Goal: Information Seeking & Learning: Check status

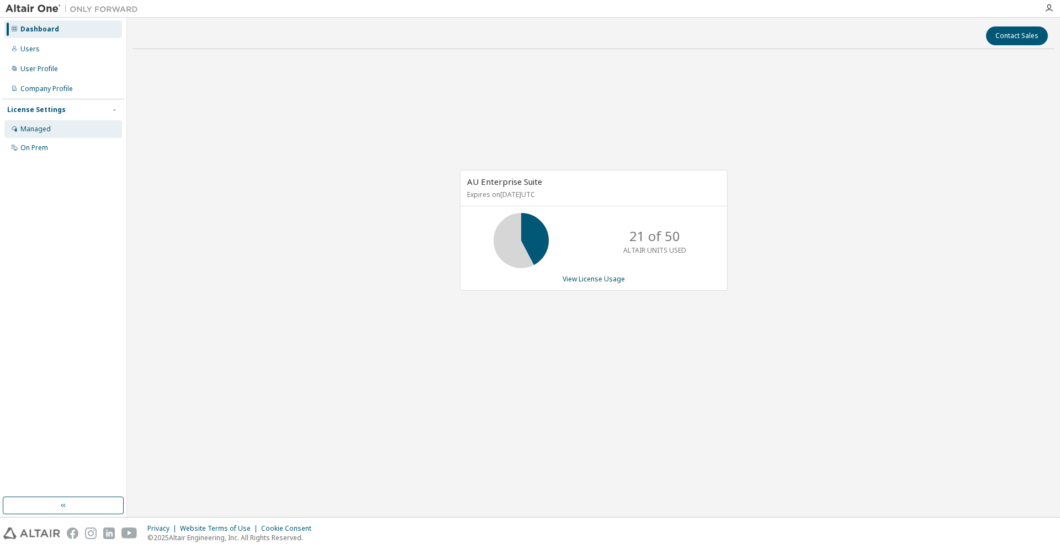
click at [36, 136] on div "Managed" at bounding box center [63, 129] width 118 height 18
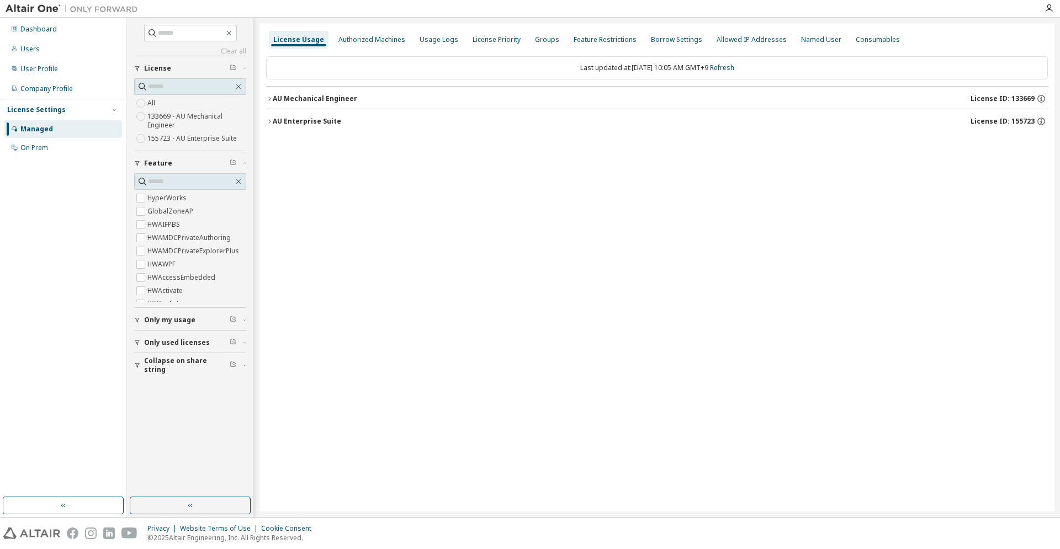
click at [344, 102] on div "AU Mechanical Engineer" at bounding box center [315, 98] width 84 height 9
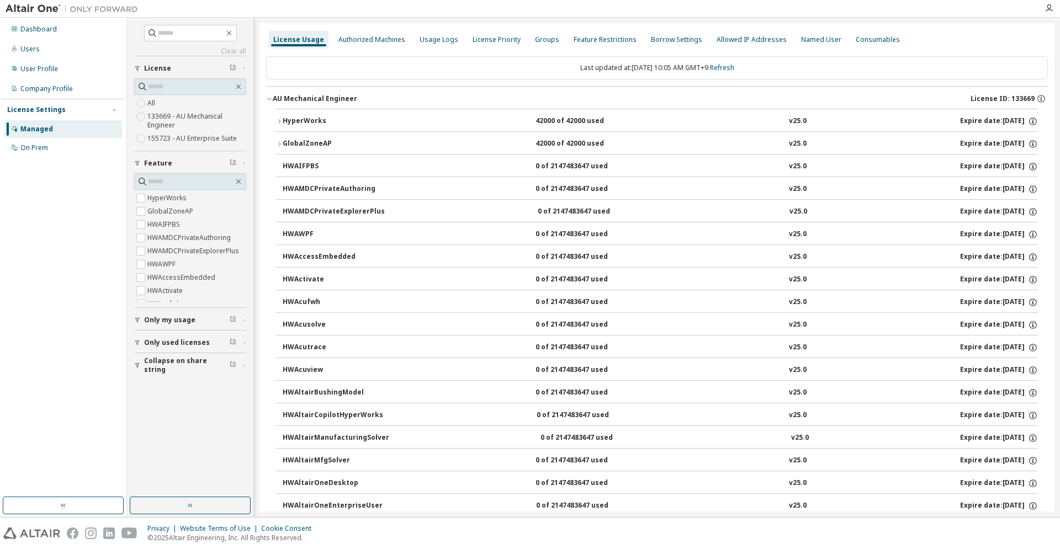
click at [310, 120] on div "HyperWorks" at bounding box center [332, 121] width 99 height 10
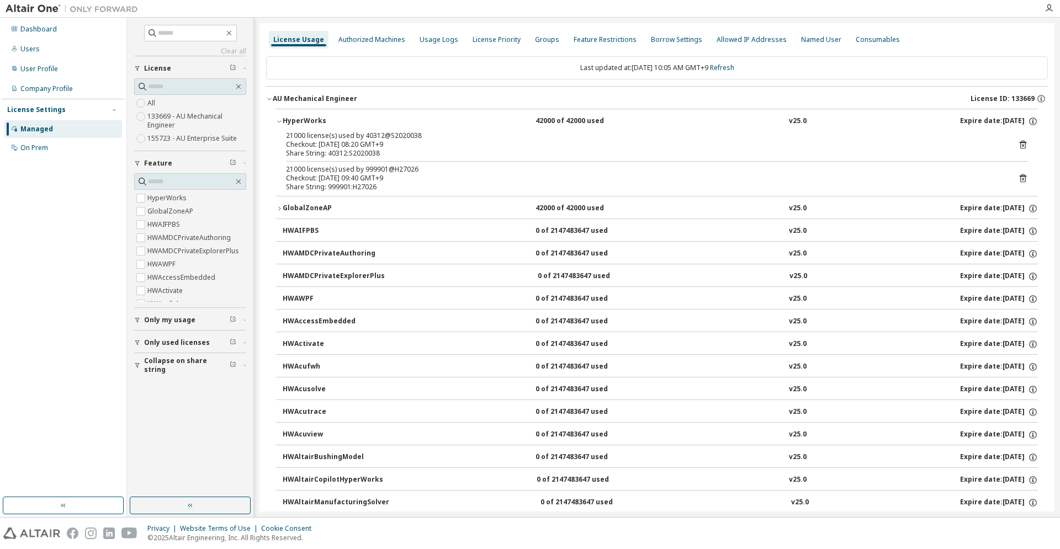
click at [310, 120] on div "HyperWorks" at bounding box center [332, 121] width 99 height 10
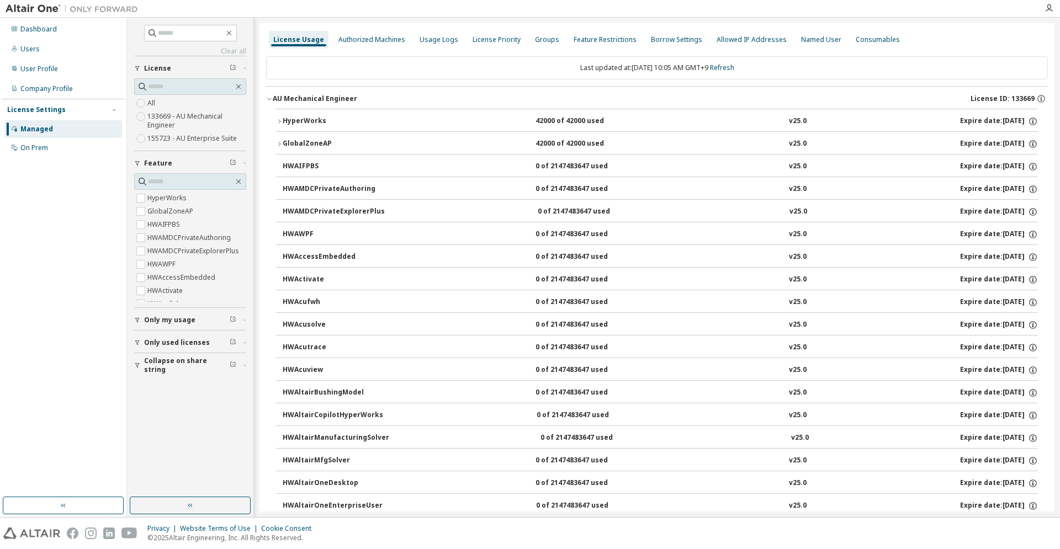
click at [310, 120] on div "HyperWorks" at bounding box center [332, 121] width 99 height 10
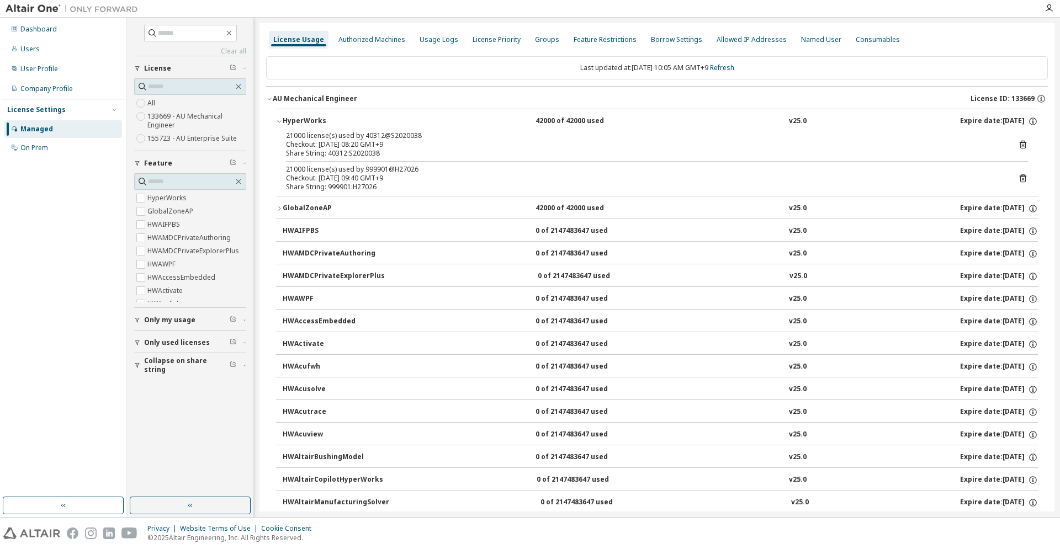
click at [310, 120] on div "HyperWorks" at bounding box center [332, 121] width 99 height 10
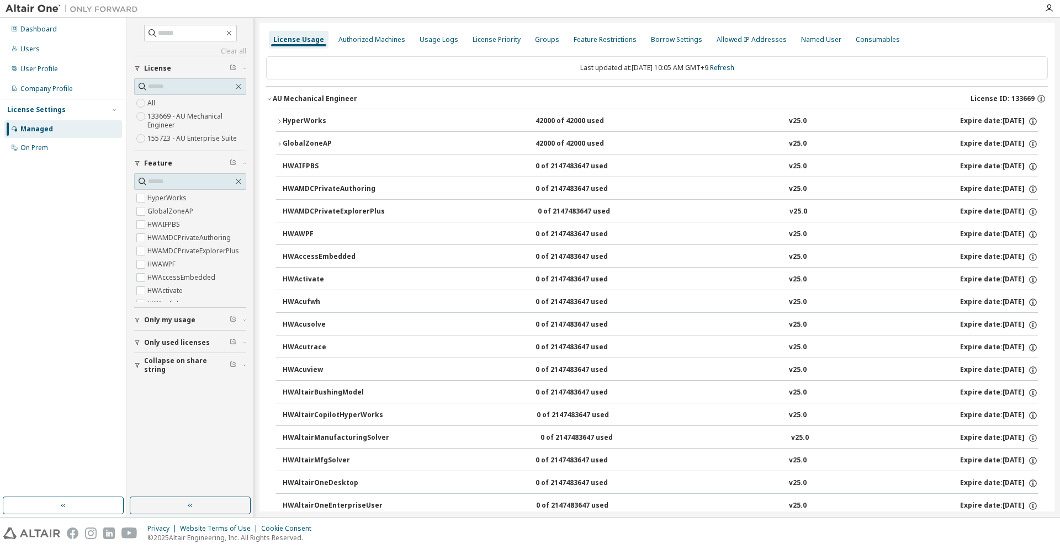
click at [314, 100] on div "AU Mechanical Engineer" at bounding box center [315, 98] width 84 height 9
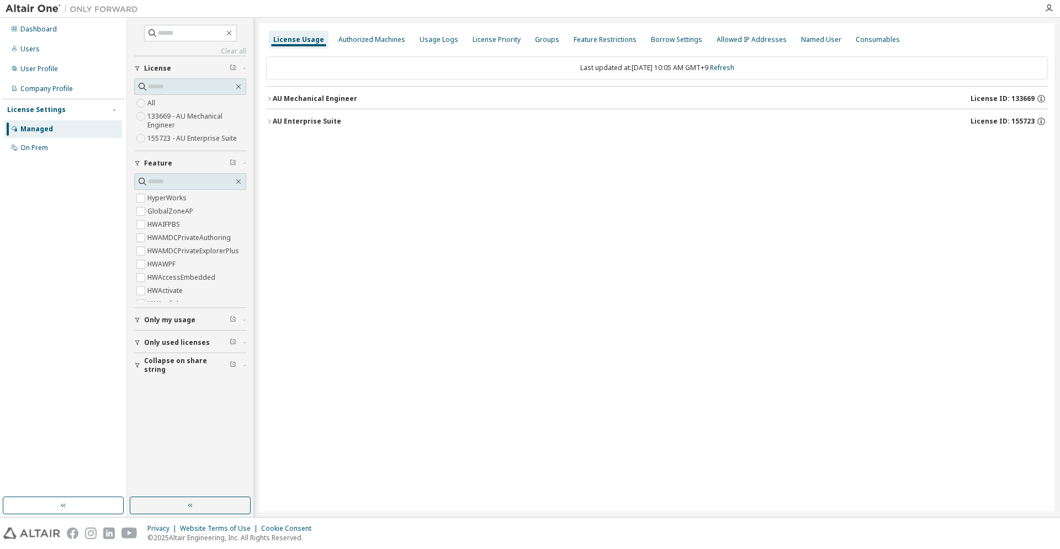
click at [315, 123] on div "AU Enterprise Suite" at bounding box center [307, 121] width 68 height 9
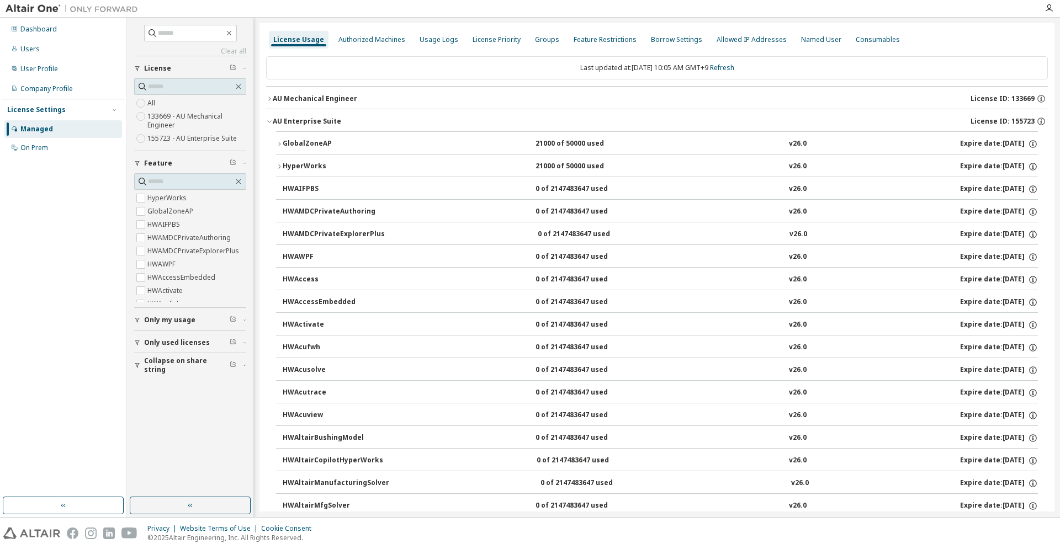
click at [312, 171] on div "HyperWorks" at bounding box center [332, 167] width 99 height 10
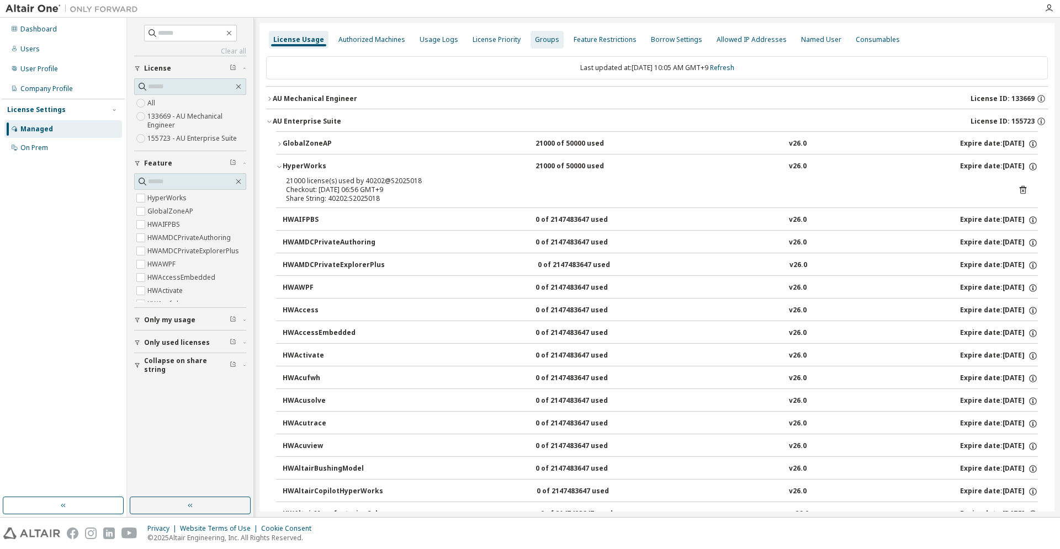
click at [547, 43] on div "Groups" at bounding box center [547, 39] width 24 height 9
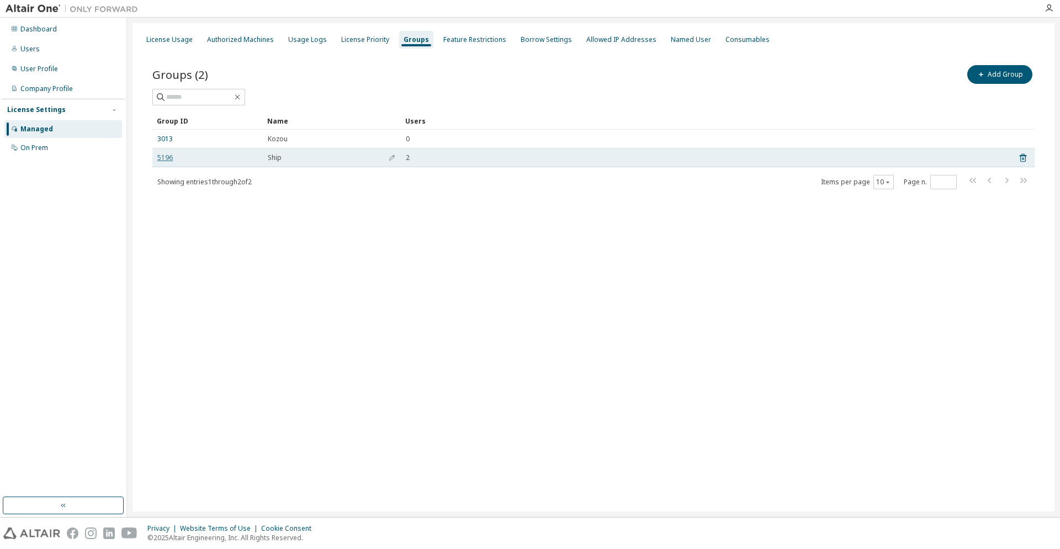
click at [167, 159] on link "5196" at bounding box center [164, 157] width 15 height 9
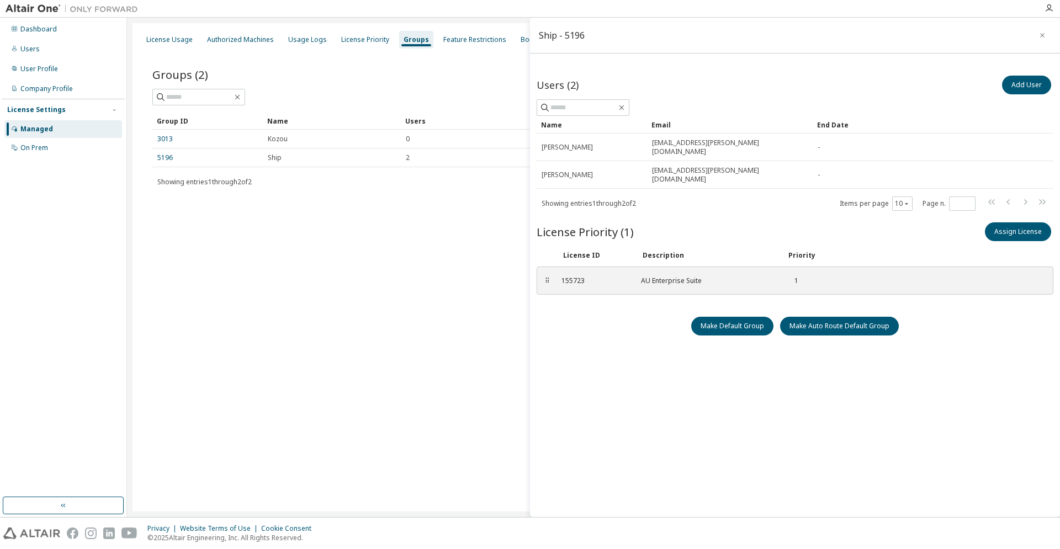
click at [51, 129] on div "Managed" at bounding box center [36, 129] width 33 height 9
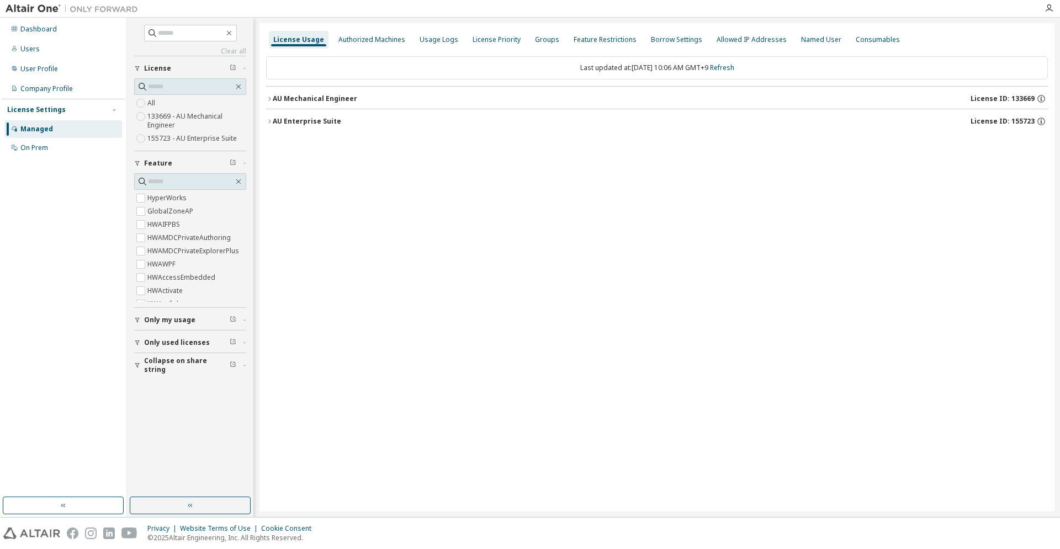
click at [337, 100] on div "AU Mechanical Engineer" at bounding box center [315, 98] width 84 height 9
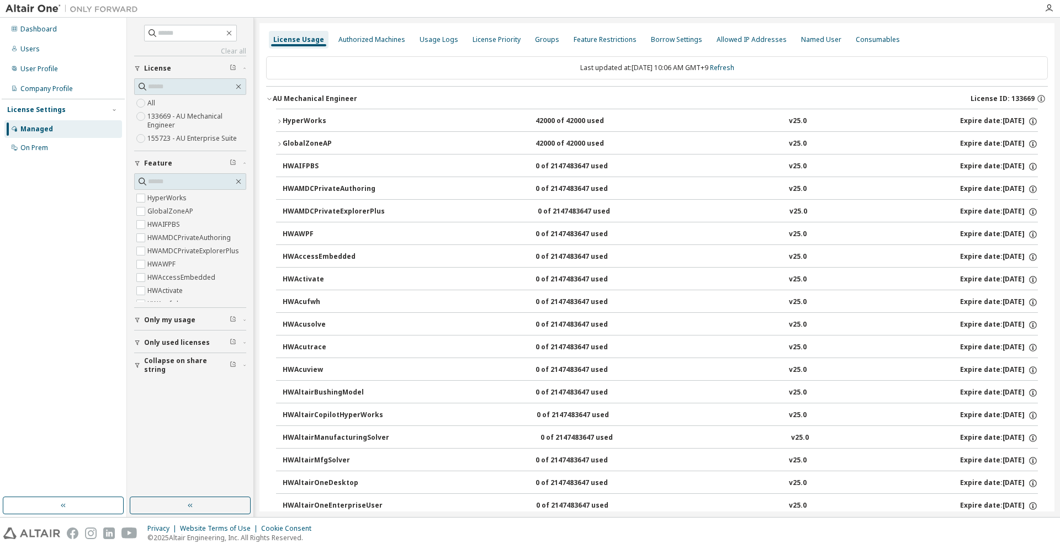
click at [323, 121] on div "HyperWorks" at bounding box center [332, 121] width 99 height 10
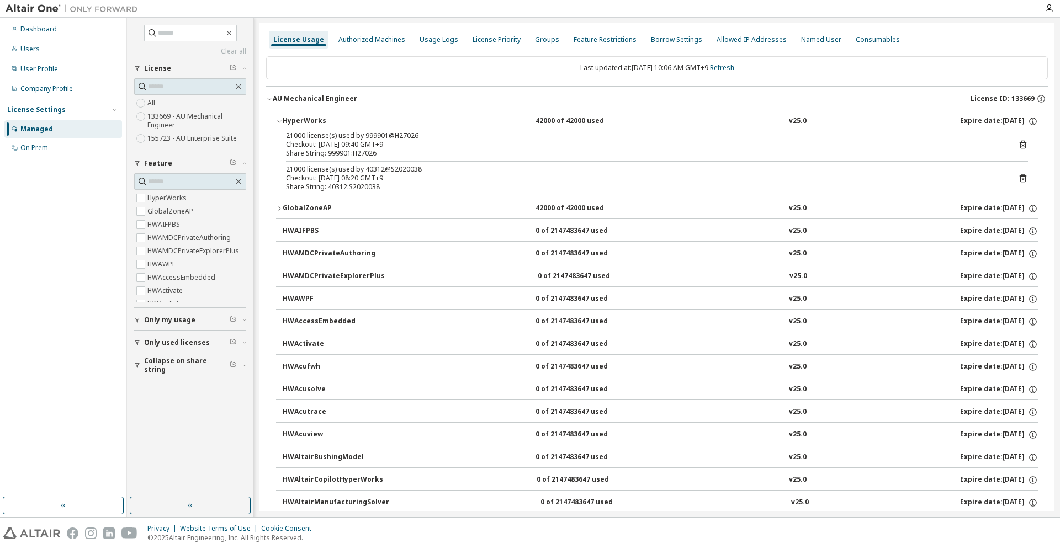
click at [323, 121] on div "HyperWorks" at bounding box center [332, 121] width 99 height 10
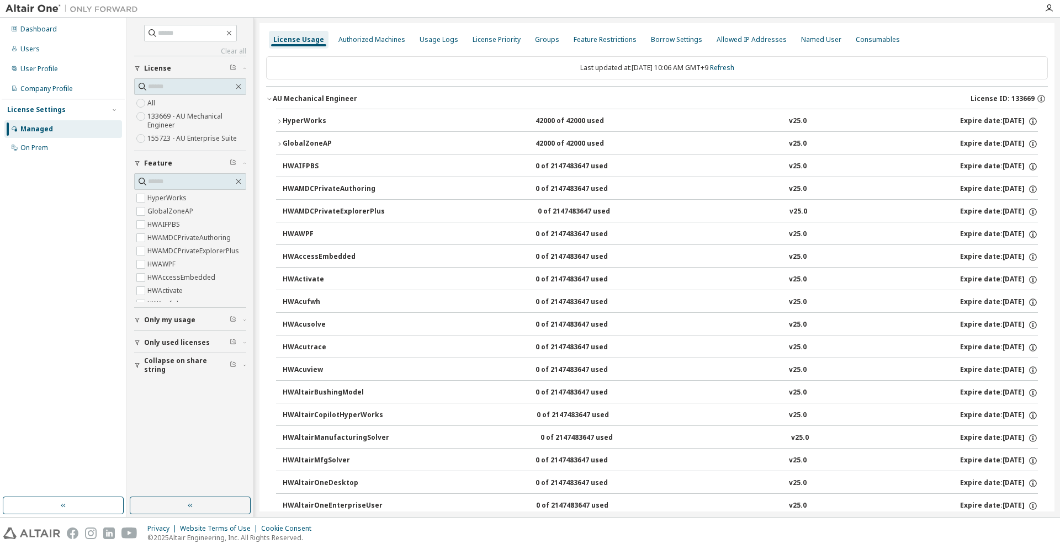
click at [279, 104] on button "AU Mechanical Engineer License ID: 133669" at bounding box center [657, 99] width 782 height 24
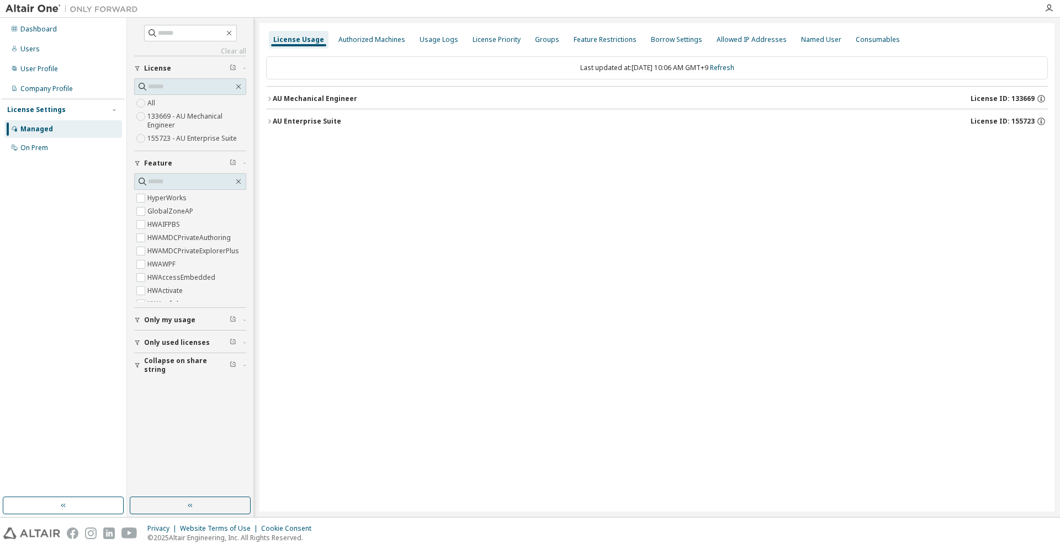
click at [296, 124] on div "AU Enterprise Suite" at bounding box center [307, 121] width 68 height 9
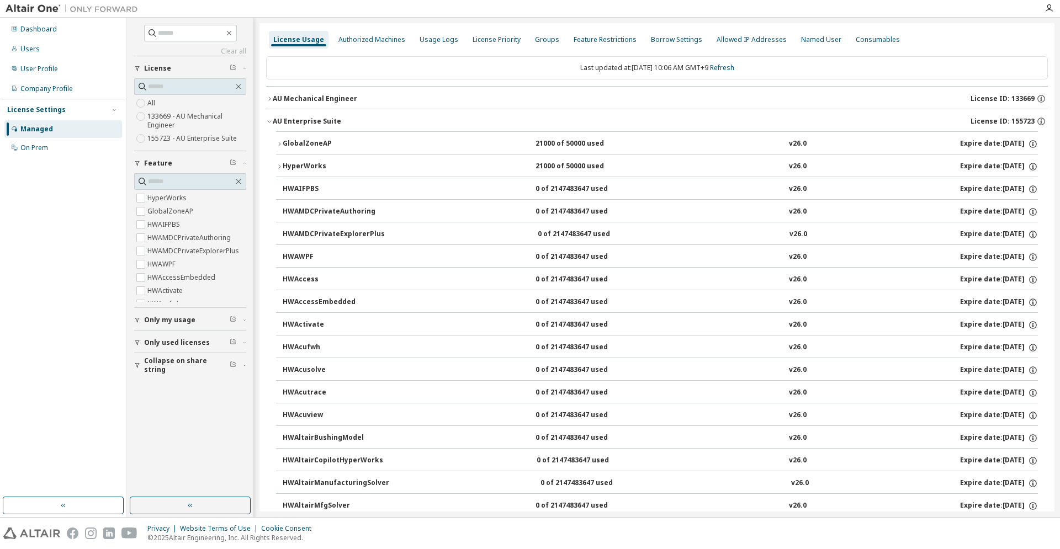
click at [298, 160] on button "HyperWorks 21000 of 50000 used v26.0 Expire date: [DATE]" at bounding box center [657, 167] width 762 height 24
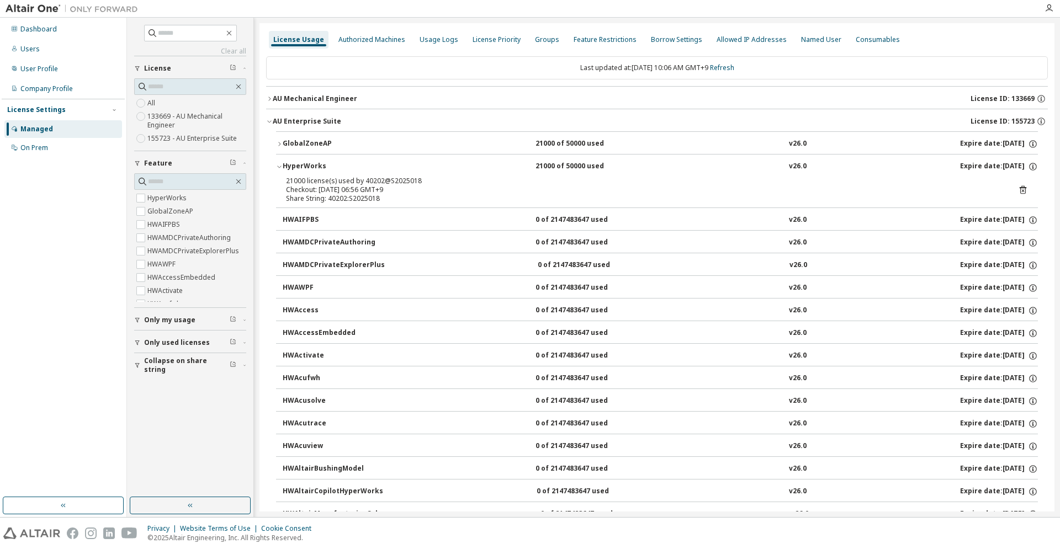
click at [298, 160] on button "HyperWorks 21000 of 50000 used v26.0 Expire date: [DATE]" at bounding box center [657, 167] width 762 height 24
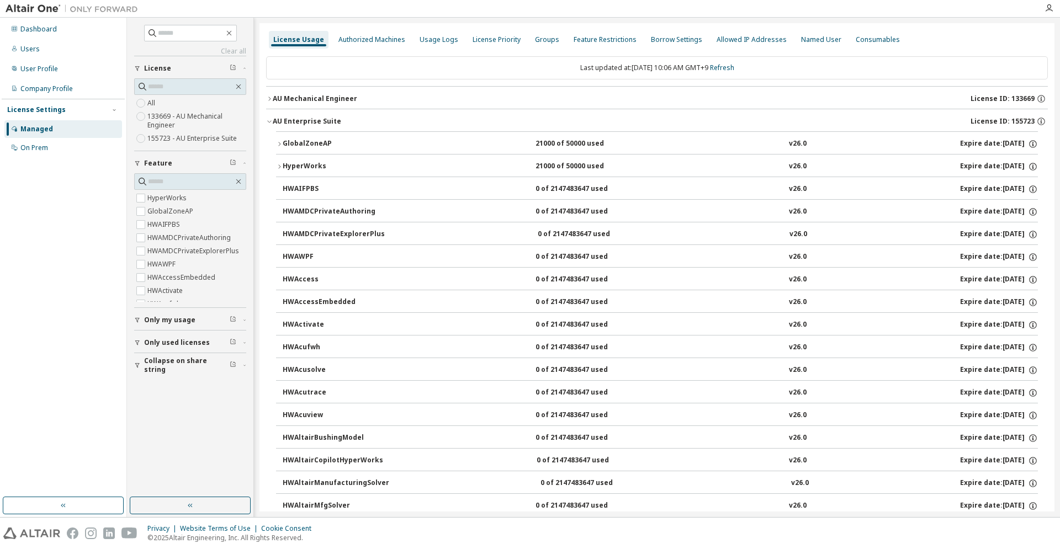
click at [318, 99] on div "AU Mechanical Engineer" at bounding box center [315, 98] width 84 height 9
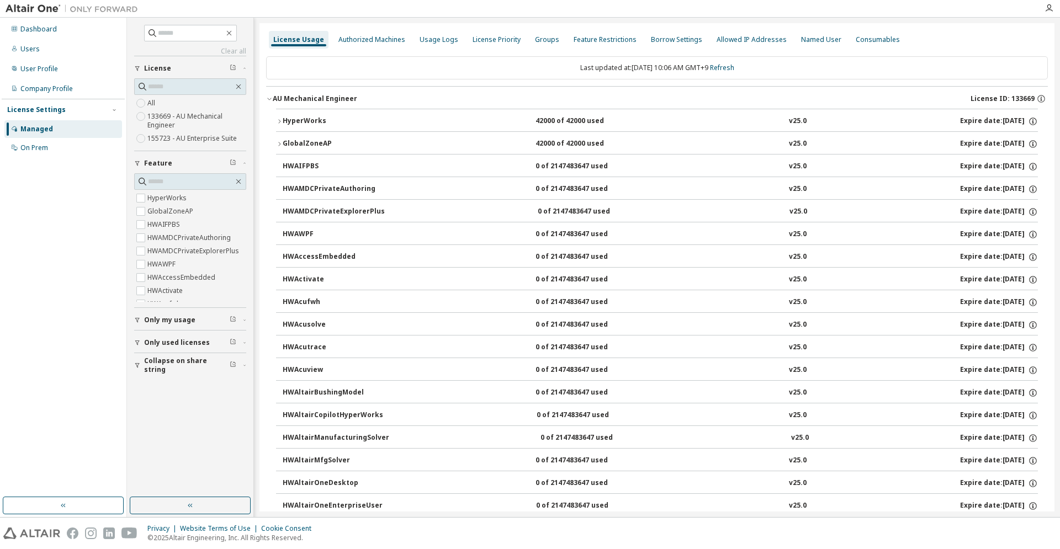
click at [318, 121] on div "HyperWorks" at bounding box center [332, 121] width 99 height 10
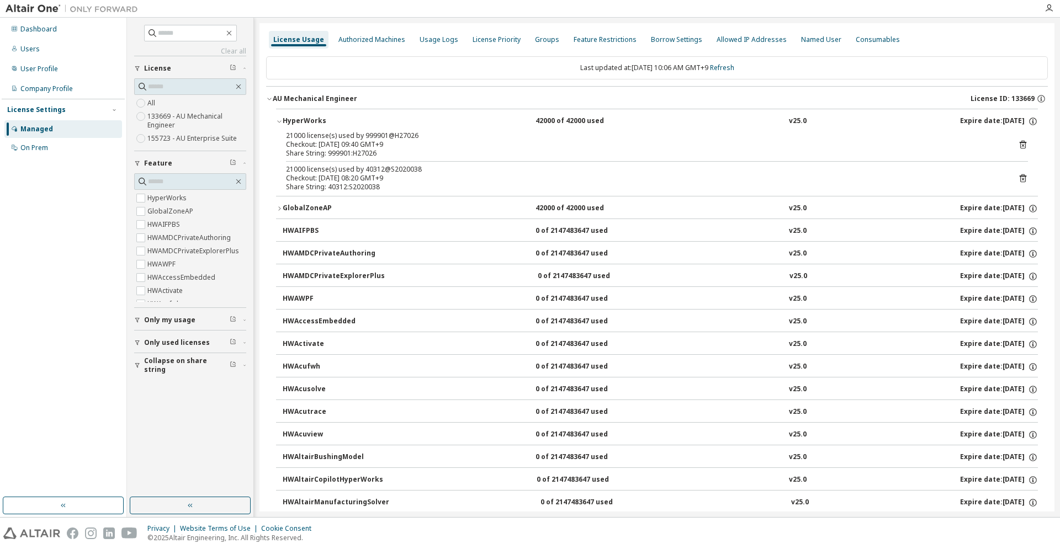
click at [331, 102] on div "AU Mechanical Engineer" at bounding box center [315, 98] width 84 height 9
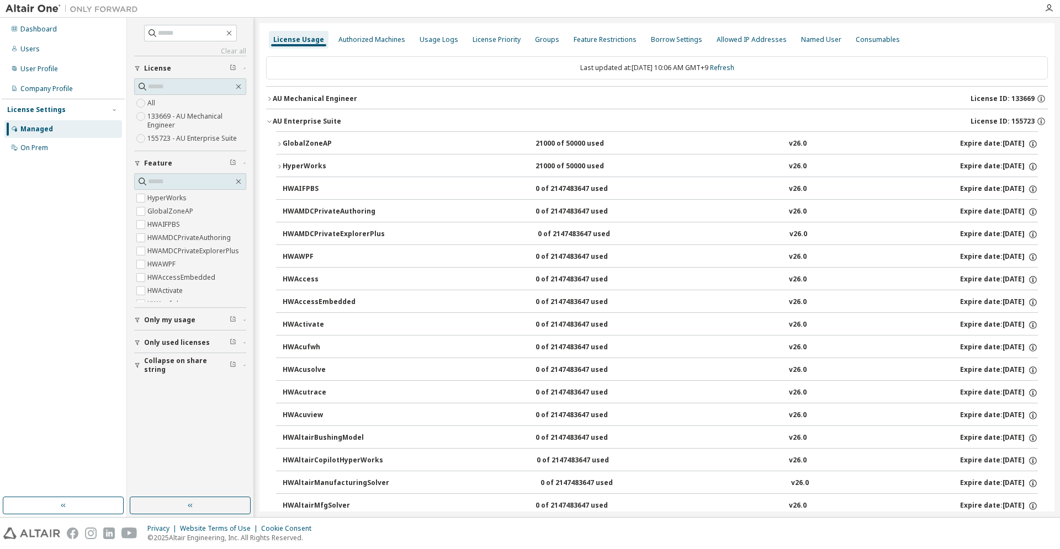
click at [325, 125] on div "AU Enterprise Suite" at bounding box center [307, 121] width 68 height 9
